Goal: Book appointment/travel/reservation

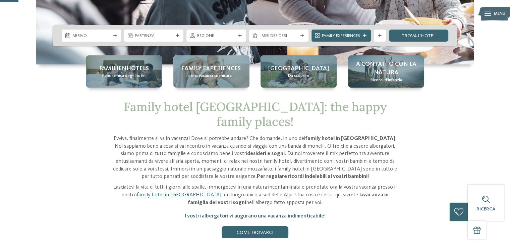
scroll to position [101, 0]
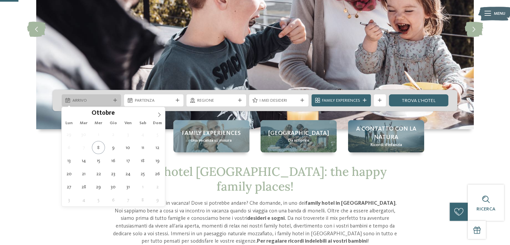
click at [100, 96] on div "Arrivo" at bounding box center [91, 100] width 59 height 12
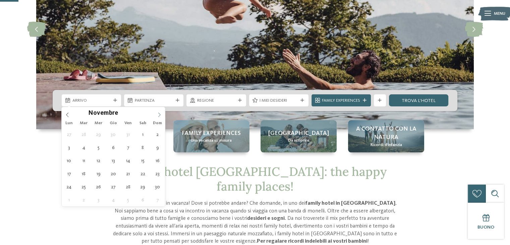
click at [158, 114] on icon at bounding box center [159, 114] width 5 height 5
type input "****"
click at [158, 114] on icon at bounding box center [159, 114] width 5 height 5
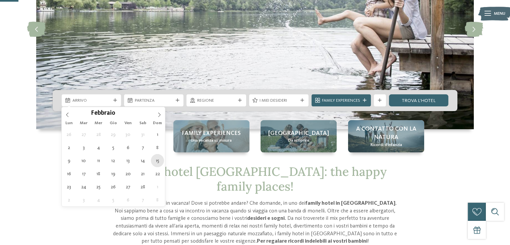
type div "[DATE]"
type input "****"
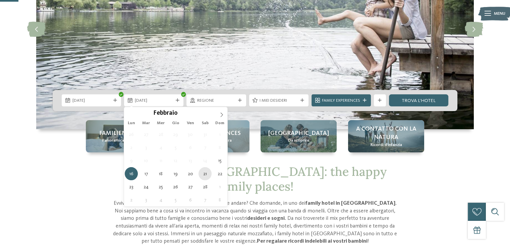
type div "[DATE]"
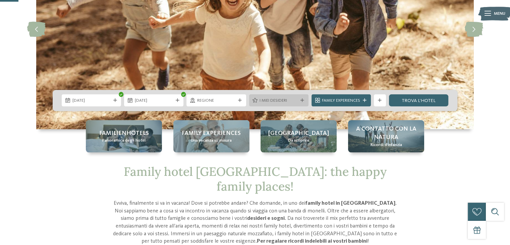
click at [302, 101] on icon at bounding box center [302, 101] width 4 height 4
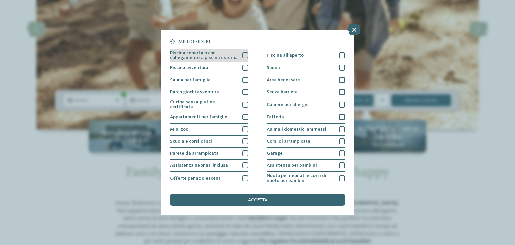
click at [243, 55] on div at bounding box center [245, 55] width 6 height 6
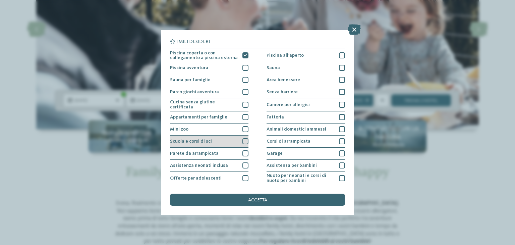
click at [244, 141] on div at bounding box center [245, 141] width 6 height 6
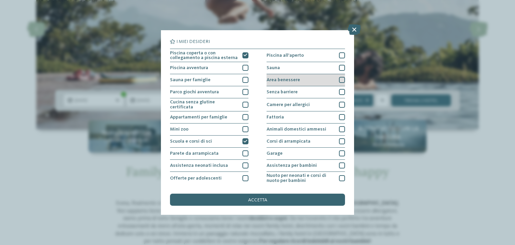
click at [339, 79] on div at bounding box center [342, 80] width 6 height 6
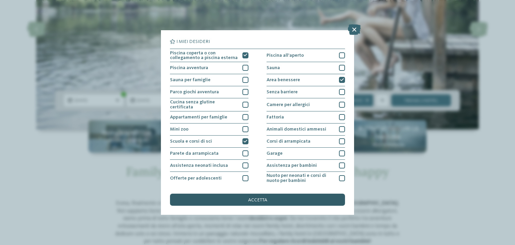
click at [277, 198] on div "accetta" at bounding box center [257, 199] width 175 height 12
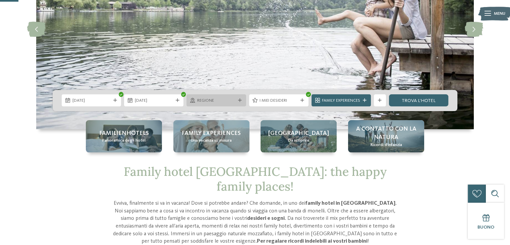
click at [241, 100] on div at bounding box center [240, 101] width 6 height 4
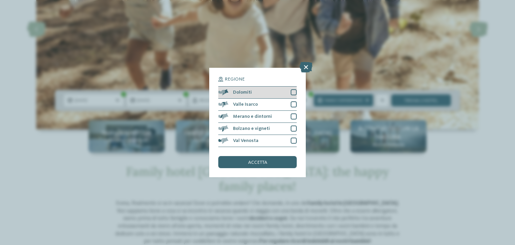
click at [295, 92] on div at bounding box center [294, 92] width 6 height 6
click at [293, 104] on div at bounding box center [294, 104] width 6 height 6
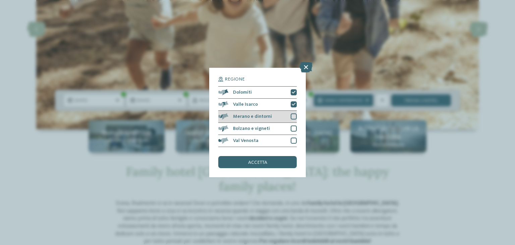
drag, startPoint x: 294, startPoint y: 117, endPoint x: 293, endPoint y: 122, distance: 5.4
click at [294, 117] on div at bounding box center [294, 116] width 6 height 6
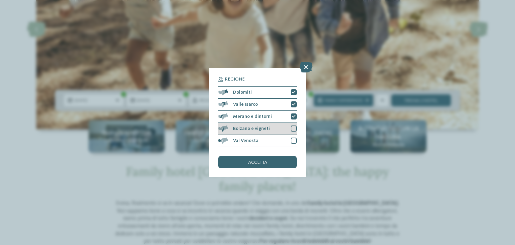
click at [294, 130] on div at bounding box center [294, 128] width 6 height 6
drag, startPoint x: 293, startPoint y: 139, endPoint x: 286, endPoint y: 148, distance: 12.2
click at [293, 139] on div at bounding box center [294, 140] width 6 height 6
click at [263, 164] on span "accetta" at bounding box center [257, 162] width 19 height 5
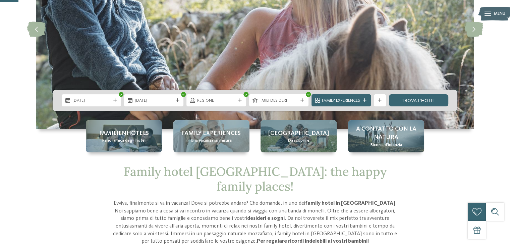
click at [365, 101] on icon at bounding box center [365, 101] width 4 height 4
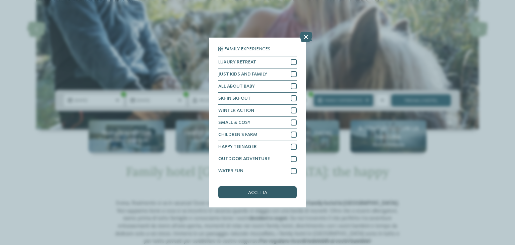
click at [275, 195] on div "accetta" at bounding box center [257, 192] width 78 height 12
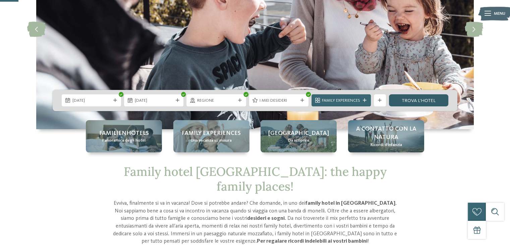
click at [419, 103] on link "trova l’hotel" at bounding box center [418, 100] width 59 height 12
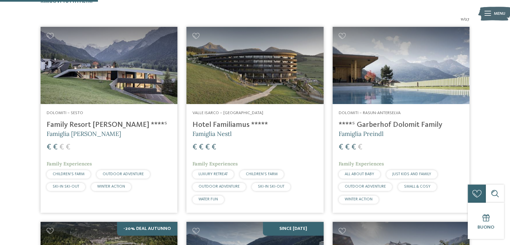
scroll to position [222, 0]
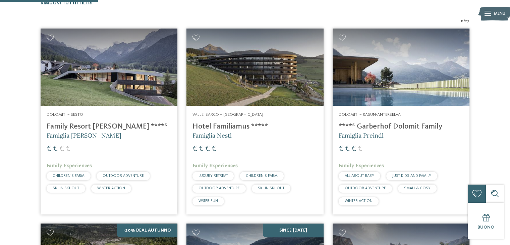
click at [99, 128] on h4 "Family Resort [PERSON_NAME] ****ˢ" at bounding box center [109, 126] width 125 height 9
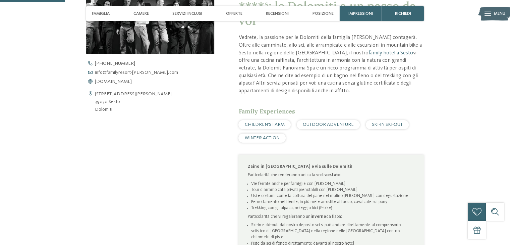
scroll to position [268, 0]
